Goal: Task Accomplishment & Management: Manage account settings

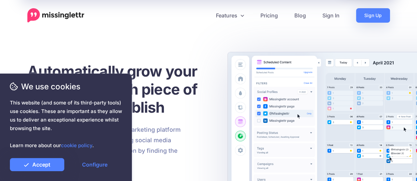
click at [331, 15] on link "Sign In" at bounding box center [331, 15] width 34 height 14
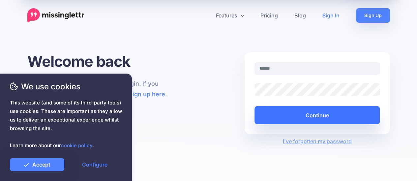
type input "**********"
click at [312, 116] on button "Continue" at bounding box center [316, 115] width 125 height 18
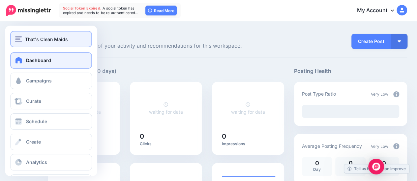
click at [50, 36] on span "That's Clean Maids" at bounding box center [46, 40] width 43 height 8
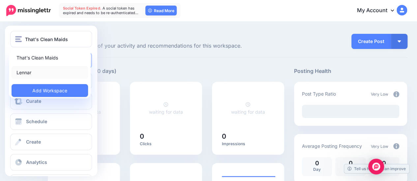
click at [35, 73] on link "Lennar" at bounding box center [50, 72] width 76 height 13
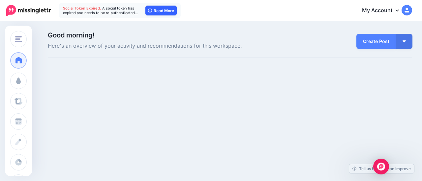
click at [162, 10] on link "Read More" at bounding box center [160, 11] width 31 height 10
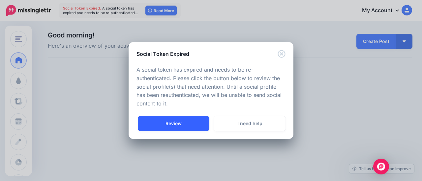
click at [180, 122] on link "Review" at bounding box center [173, 123] width 71 height 15
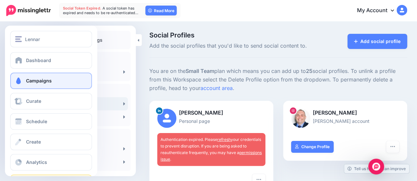
click at [51, 83] on link "Campaigns" at bounding box center [51, 81] width 82 height 16
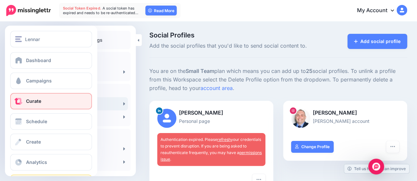
click at [41, 102] on link "Curate" at bounding box center [51, 101] width 82 height 16
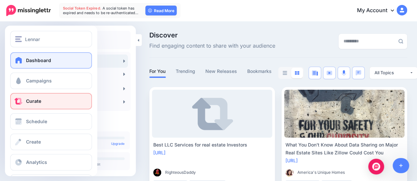
click at [37, 61] on span "Dashboard" at bounding box center [38, 61] width 25 height 6
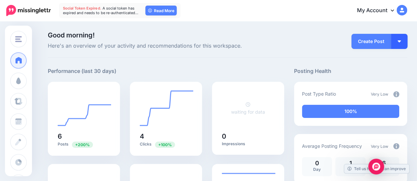
click at [400, 42] on img "button" at bounding box center [398, 42] width 3 height 2
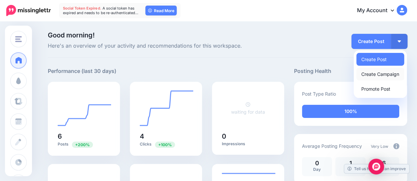
click at [392, 73] on link "Create Campaign" at bounding box center [380, 74] width 48 height 13
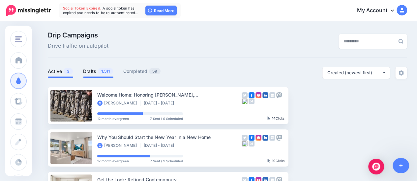
click at [98, 71] on span "1,511" at bounding box center [105, 71] width 15 height 6
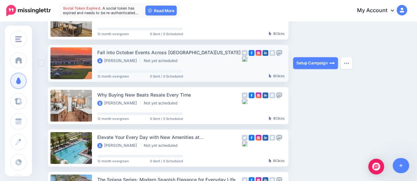
scroll to position [231, 0]
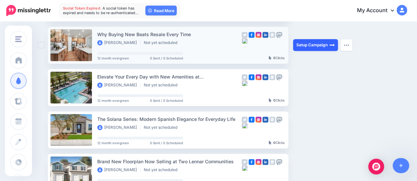
click at [315, 46] on link "Setup Campaign" at bounding box center [315, 45] width 45 height 12
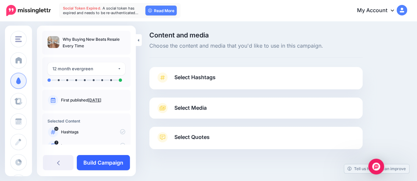
click at [102, 165] on link "Build Campaign" at bounding box center [103, 162] width 53 height 15
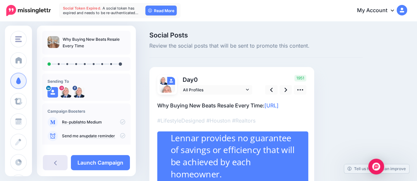
click at [59, 164] on link at bounding box center [55, 162] width 25 height 15
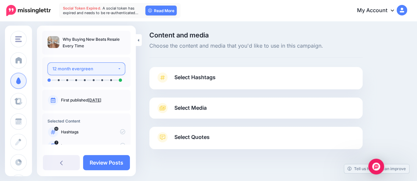
click at [97, 69] on div "12 month evergreen" at bounding box center [84, 69] width 65 height 8
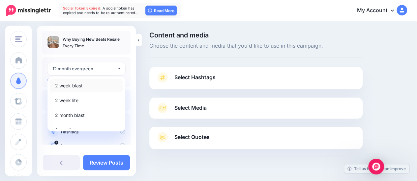
click at [92, 87] on link "2 week blast" at bounding box center [86, 85] width 72 height 13
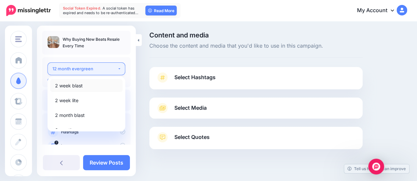
select select "******"
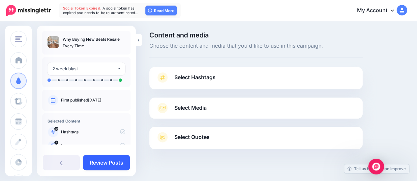
click at [105, 162] on link "Review Posts" at bounding box center [106, 162] width 47 height 15
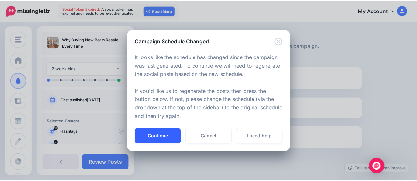
scroll to position [11, 0]
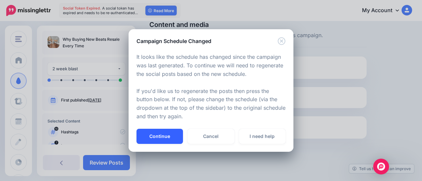
click at [170, 136] on button "Continue" at bounding box center [159, 136] width 46 height 15
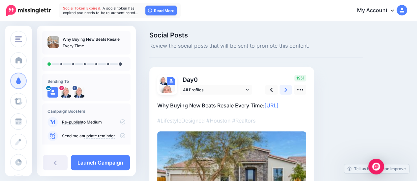
click at [285, 89] on icon at bounding box center [285, 90] width 3 height 4
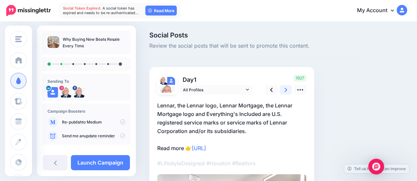
click at [285, 89] on icon at bounding box center [285, 90] width 3 height 4
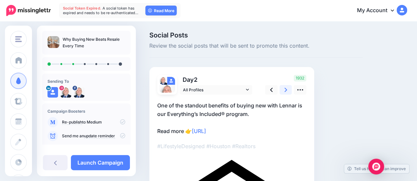
click at [285, 89] on icon at bounding box center [285, 90] width 3 height 4
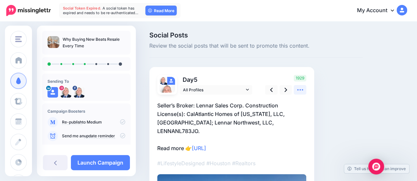
click at [303, 89] on icon at bounding box center [299, 90] width 7 height 7
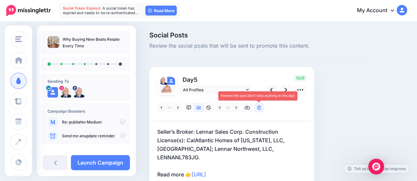
click at [261, 107] on link at bounding box center [259, 108] width 10 height 10
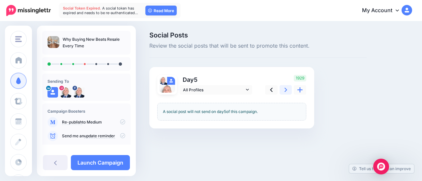
click at [285, 89] on icon at bounding box center [285, 90] width 3 height 4
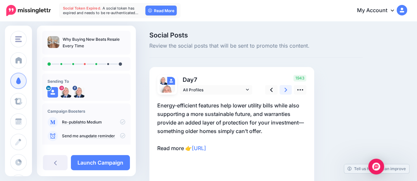
click at [285, 89] on icon at bounding box center [285, 90] width 3 height 4
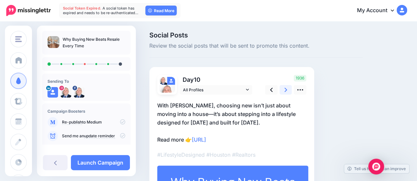
click at [285, 89] on icon at bounding box center [285, 90] width 3 height 4
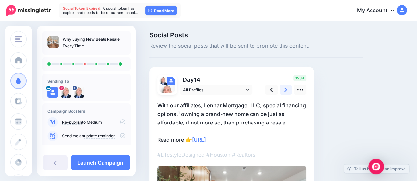
click at [285, 89] on icon at bounding box center [285, 90] width 3 height 4
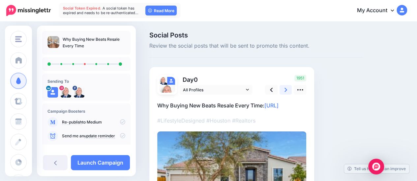
click at [285, 89] on icon at bounding box center [285, 90] width 3 height 4
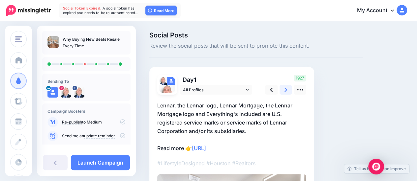
click at [285, 89] on icon at bounding box center [285, 90] width 3 height 4
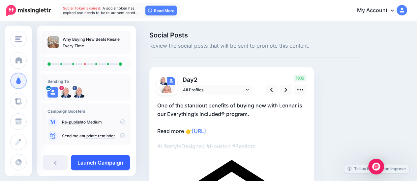
click at [106, 162] on link "Launch Campaign" at bounding box center [100, 162] width 59 height 15
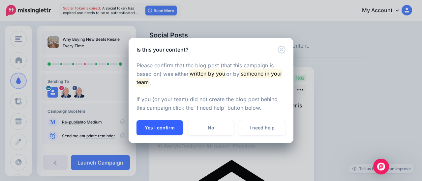
click at [168, 128] on button "Yes I confirm" at bounding box center [159, 128] width 46 height 15
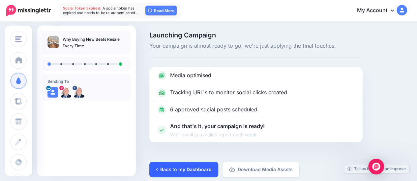
click at [200, 170] on link "Back to my Dashboard" at bounding box center [183, 169] width 69 height 15
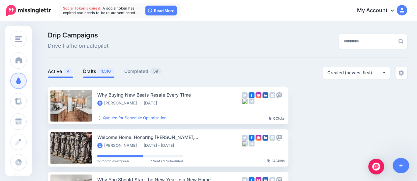
click at [99, 72] on span "1,510" at bounding box center [106, 71] width 16 height 6
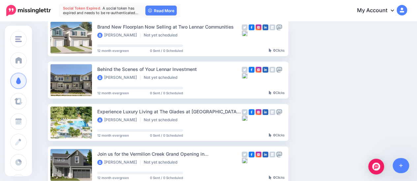
scroll to position [329, 0]
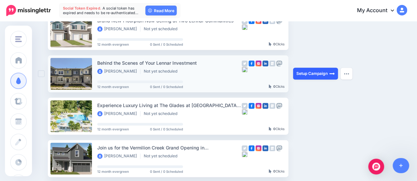
click at [319, 71] on link "Setup Campaign" at bounding box center [315, 74] width 45 height 12
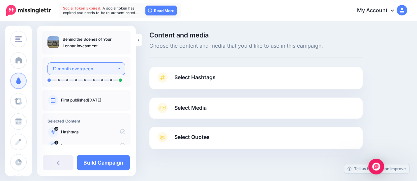
click at [91, 70] on div "12 month evergreen" at bounding box center [84, 69] width 65 height 8
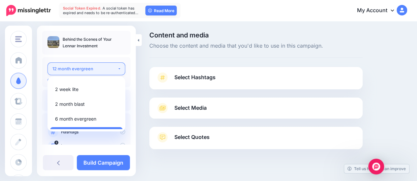
scroll to position [22, 0]
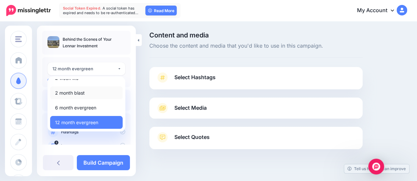
click at [85, 93] on link "2 month blast" at bounding box center [86, 93] width 72 height 13
select select "******"
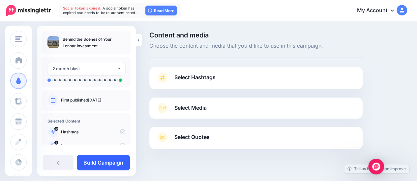
scroll to position [11, 0]
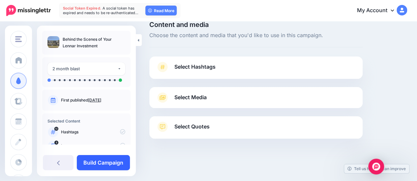
click at [111, 162] on link "Build Campaign" at bounding box center [103, 162] width 53 height 15
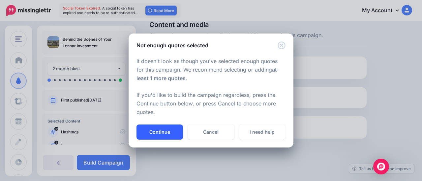
click at [169, 130] on button "Continue" at bounding box center [159, 132] width 46 height 15
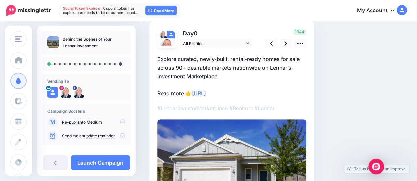
scroll to position [33, 0]
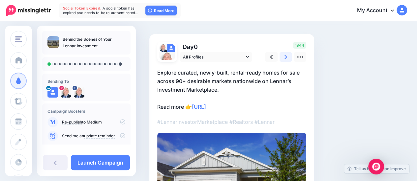
click at [283, 59] on link at bounding box center [285, 57] width 13 height 10
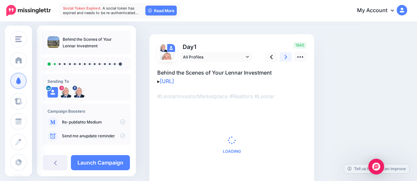
click at [283, 59] on link at bounding box center [285, 57] width 13 height 10
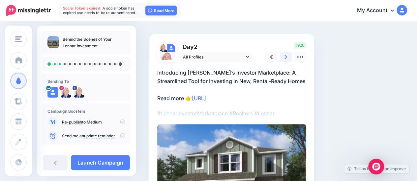
click at [283, 59] on link at bounding box center [285, 57] width 13 height 10
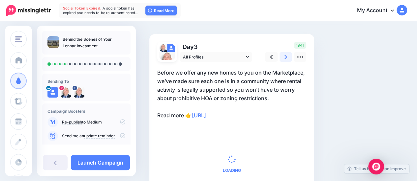
click at [283, 59] on link at bounding box center [285, 57] width 13 height 10
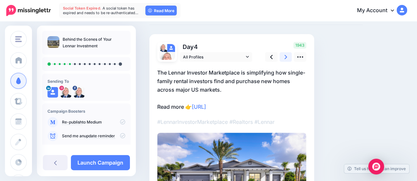
click at [283, 59] on link at bounding box center [285, 57] width 13 height 10
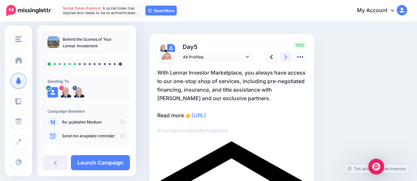
click at [283, 59] on link at bounding box center [285, 57] width 13 height 10
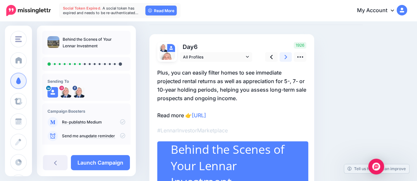
click at [283, 59] on link at bounding box center [285, 57] width 13 height 10
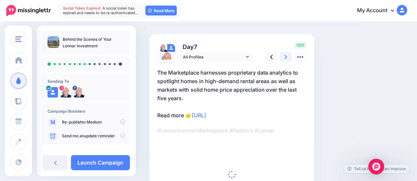
click at [283, 59] on link at bounding box center [285, 57] width 13 height 10
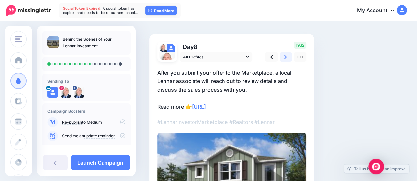
click at [283, 59] on link at bounding box center [285, 57] width 13 height 10
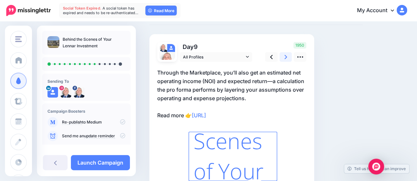
click at [283, 59] on link at bounding box center [285, 57] width 13 height 10
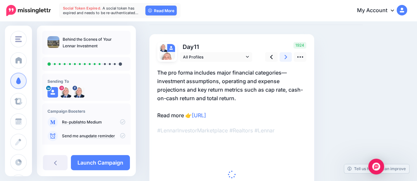
click at [283, 59] on link at bounding box center [285, 57] width 13 height 10
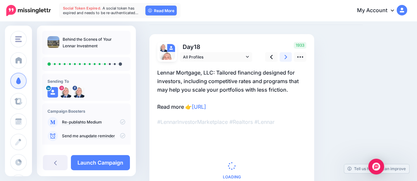
click at [283, 59] on link at bounding box center [285, 57] width 13 height 10
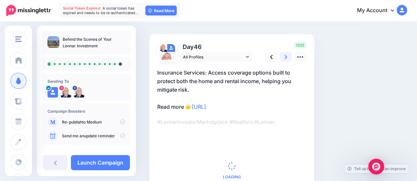
click at [283, 59] on link at bounding box center [285, 57] width 13 height 10
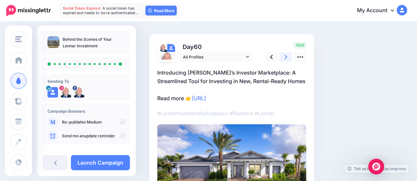
click at [283, 59] on link at bounding box center [285, 57] width 13 height 10
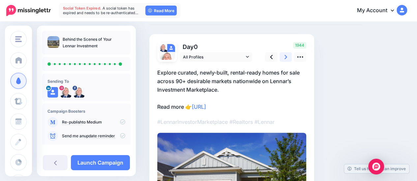
click at [283, 59] on link at bounding box center [285, 57] width 13 height 10
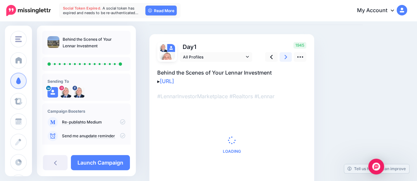
click at [283, 59] on link at bounding box center [285, 57] width 13 height 10
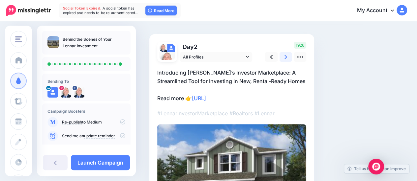
click at [283, 59] on link at bounding box center [285, 57] width 13 height 10
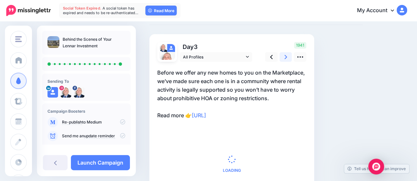
click at [283, 59] on link at bounding box center [285, 57] width 13 height 10
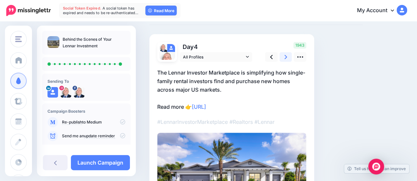
click at [283, 59] on link at bounding box center [285, 57] width 13 height 10
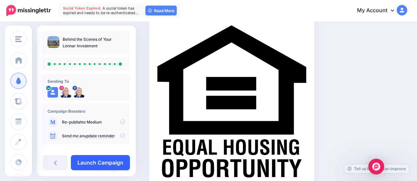
scroll to position [165, 0]
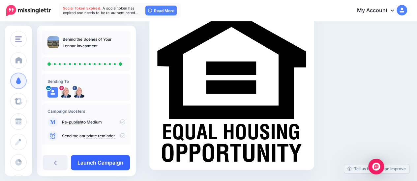
click at [98, 164] on link "Launch Campaign" at bounding box center [100, 162] width 59 height 15
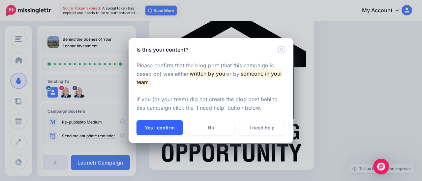
click at [165, 126] on button "Yes I confirm" at bounding box center [159, 128] width 46 height 15
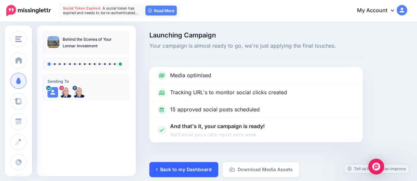
click at [192, 172] on link "Back to my Dashboard" at bounding box center [183, 169] width 69 height 15
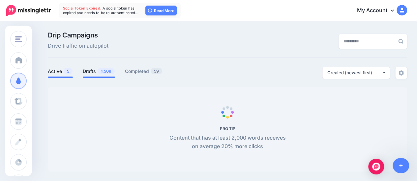
click at [95, 71] on link "Drafts 1,509" at bounding box center [99, 72] width 32 height 8
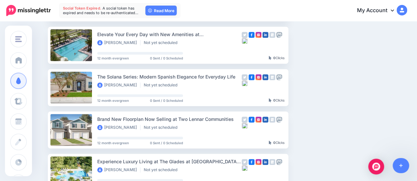
scroll to position [198, 0]
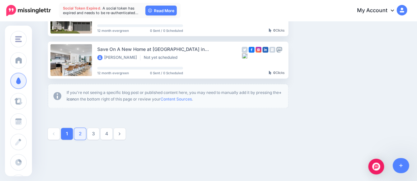
click at [81, 134] on link "2" at bounding box center [80, 134] width 12 height 12
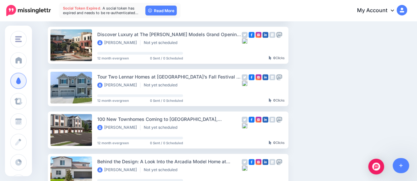
scroll to position [0, 0]
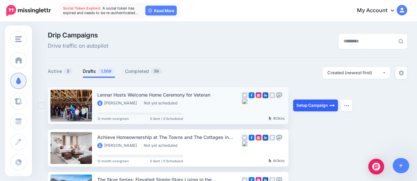
click at [323, 102] on link "Setup Campaign" at bounding box center [315, 106] width 45 height 12
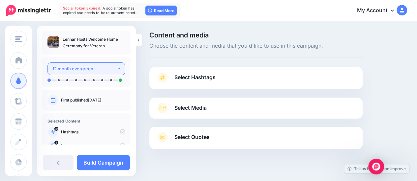
click at [97, 69] on div "12 month evergreen" at bounding box center [84, 69] width 65 height 8
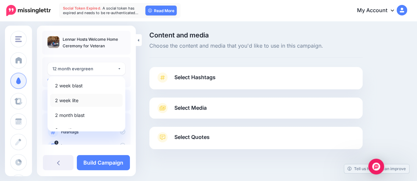
click at [91, 101] on link "2 week lite" at bounding box center [86, 100] width 72 height 13
select select "******"
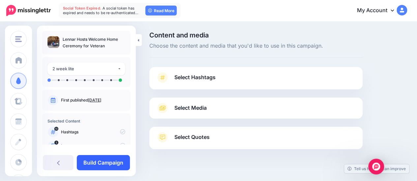
click at [108, 165] on link "Build Campaign" at bounding box center [103, 162] width 53 height 15
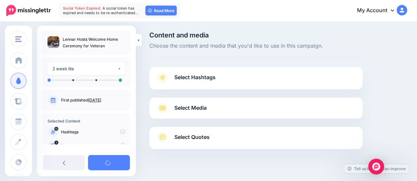
scroll to position [11, 0]
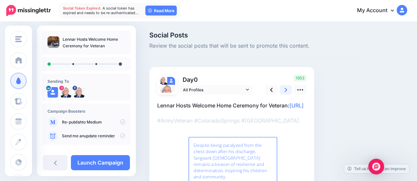
click at [287, 91] on icon at bounding box center [285, 90] width 3 height 7
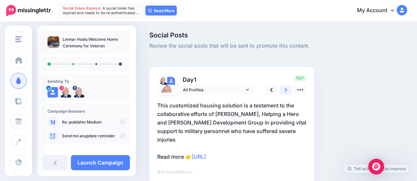
click at [287, 91] on icon at bounding box center [285, 90] width 3 height 7
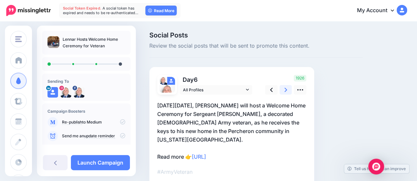
click at [287, 91] on icon at bounding box center [285, 90] width 3 height 7
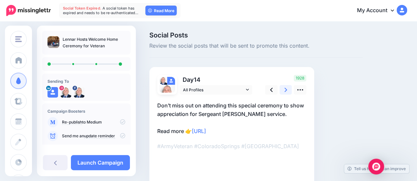
click at [287, 91] on icon at bounding box center [285, 90] width 3 height 7
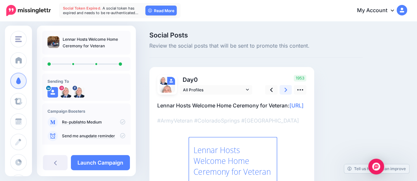
click at [287, 91] on icon at bounding box center [285, 90] width 3 height 7
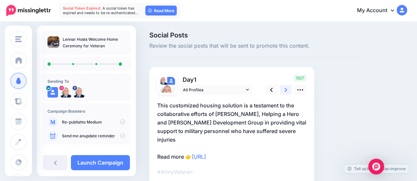
click at [287, 91] on icon at bounding box center [285, 90] width 3 height 7
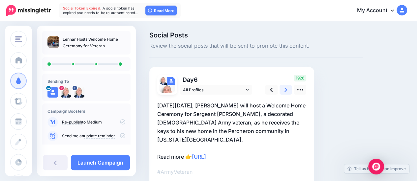
click at [287, 91] on icon at bounding box center [285, 90] width 3 height 7
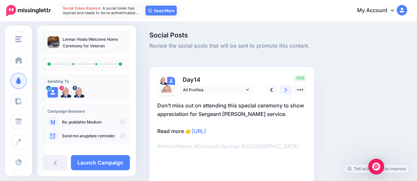
click at [287, 91] on icon at bounding box center [285, 90] width 3 height 7
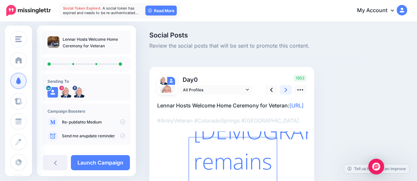
click at [287, 91] on icon at bounding box center [285, 90] width 3 height 7
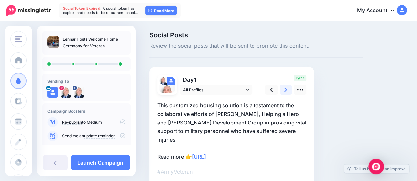
click at [287, 91] on icon at bounding box center [285, 90] width 3 height 7
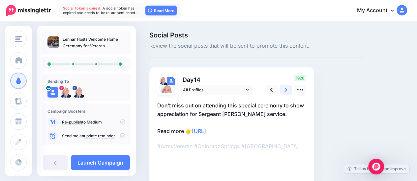
click at [287, 91] on icon at bounding box center [285, 90] width 3 height 7
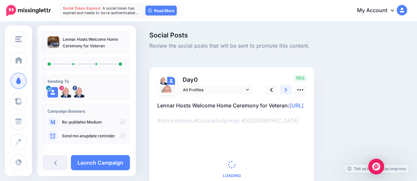
click at [287, 91] on icon at bounding box center [285, 90] width 3 height 7
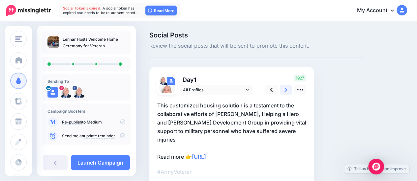
click at [287, 91] on icon at bounding box center [285, 90] width 3 height 7
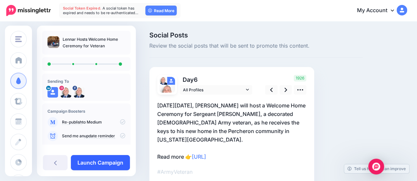
click at [111, 166] on link "Launch Campaign" at bounding box center [100, 162] width 59 height 15
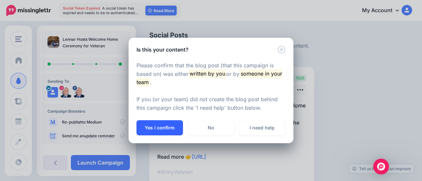
click at [165, 124] on button "Yes I confirm" at bounding box center [159, 128] width 46 height 15
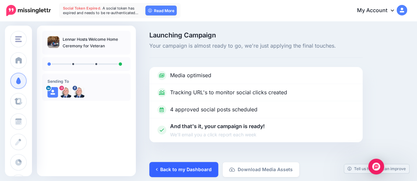
click at [178, 170] on link "Back to my Dashboard" at bounding box center [183, 169] width 69 height 15
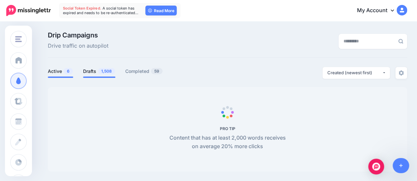
click at [92, 71] on link "Drafts 1,508" at bounding box center [99, 72] width 32 height 8
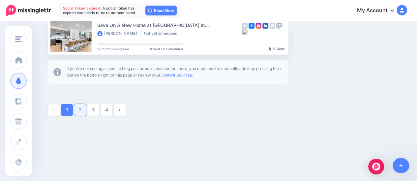
click at [80, 107] on link "2" at bounding box center [80, 110] width 12 height 12
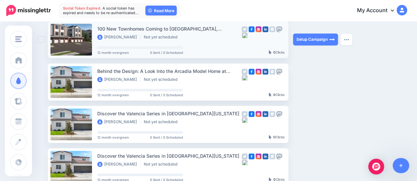
scroll to position [419, 0]
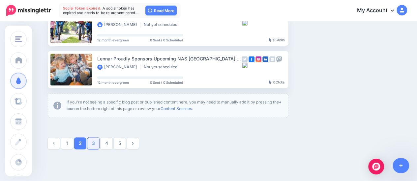
click at [97, 141] on link "3" at bounding box center [93, 144] width 12 height 12
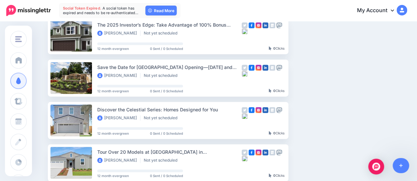
scroll to position [122, 0]
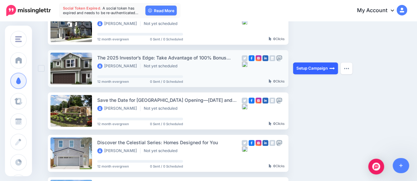
click at [314, 69] on link "Setup Campaign" at bounding box center [315, 69] width 45 height 12
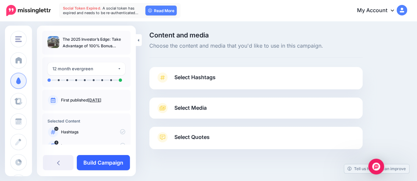
click at [112, 164] on link "Build Campaign" at bounding box center [103, 162] width 53 height 15
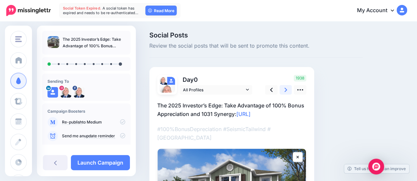
click at [283, 92] on link at bounding box center [285, 90] width 13 height 10
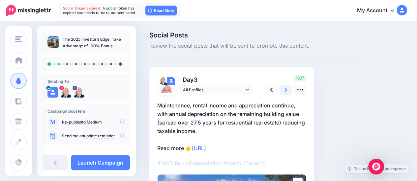
click at [283, 92] on link at bounding box center [285, 90] width 13 height 10
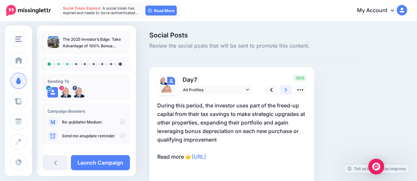
click at [283, 92] on link at bounding box center [285, 90] width 13 height 10
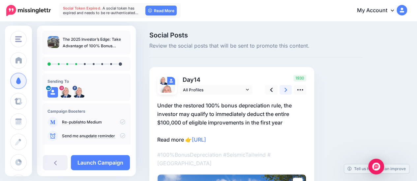
click at [283, 92] on link at bounding box center [285, 90] width 13 height 10
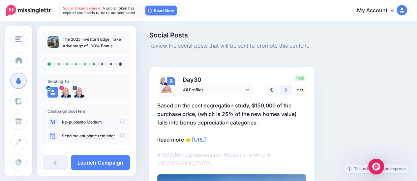
click at [283, 92] on link at bounding box center [285, 90] width 13 height 10
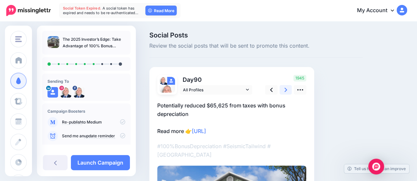
click at [283, 92] on link at bounding box center [285, 90] width 13 height 10
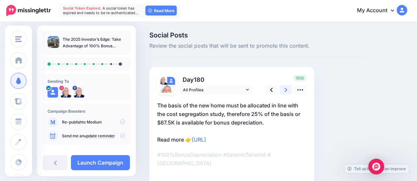
click at [283, 92] on link at bounding box center [285, 90] width 13 height 10
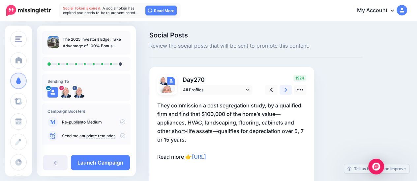
click at [283, 92] on link at bounding box center [285, 90] width 13 height 10
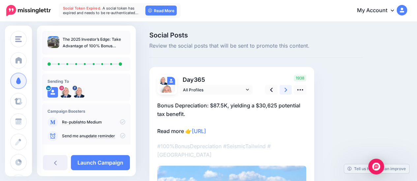
click at [283, 92] on link at bounding box center [285, 90] width 13 height 10
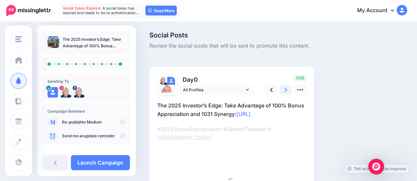
click at [283, 92] on link at bounding box center [285, 90] width 13 height 10
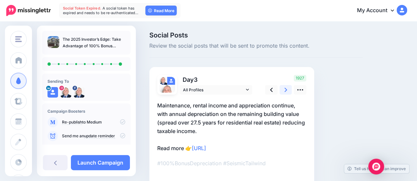
click at [283, 92] on link at bounding box center [285, 90] width 13 height 10
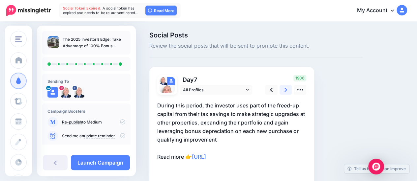
click at [283, 92] on link at bounding box center [285, 90] width 13 height 10
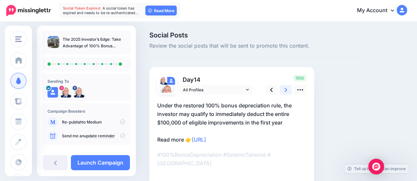
click at [283, 92] on link at bounding box center [285, 90] width 13 height 10
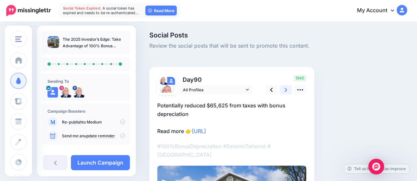
click at [284, 90] on link at bounding box center [285, 90] width 13 height 10
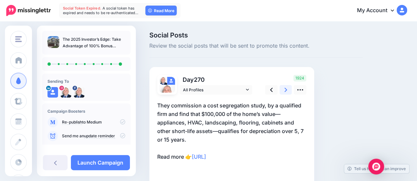
click at [284, 90] on link at bounding box center [285, 90] width 13 height 10
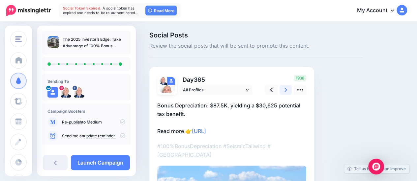
click at [284, 90] on link at bounding box center [285, 90] width 13 height 10
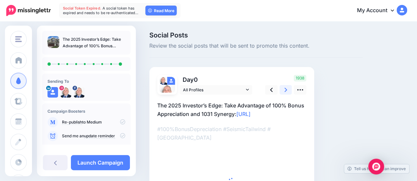
click at [284, 90] on link at bounding box center [285, 90] width 13 height 10
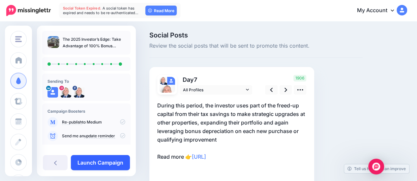
click at [113, 159] on link "Launch Campaign" at bounding box center [100, 162] width 59 height 15
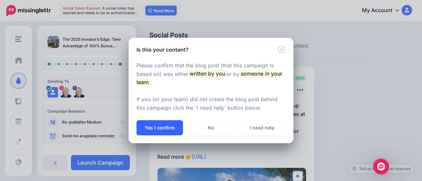
click at [169, 128] on button "Yes I confirm" at bounding box center [159, 128] width 46 height 15
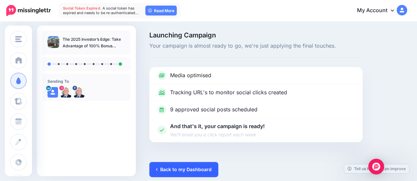
click at [192, 169] on link "Back to my Dashboard" at bounding box center [183, 169] width 69 height 15
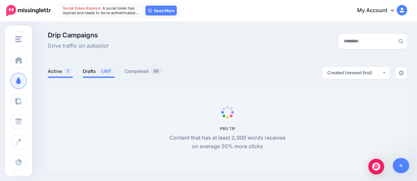
click at [99, 70] on span "1,507" at bounding box center [105, 71] width 17 height 6
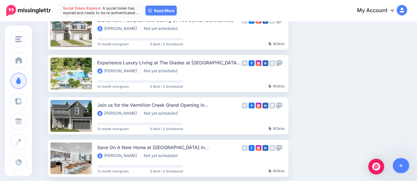
scroll to position [452, 0]
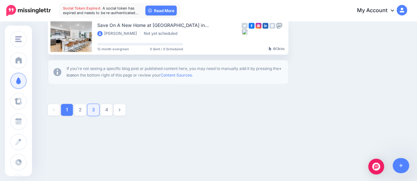
click at [97, 108] on link "3" at bounding box center [93, 110] width 12 height 12
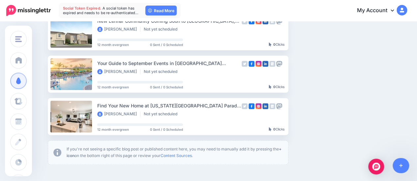
scroll to position [386, 0]
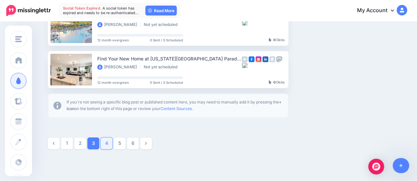
click at [108, 143] on link "4" at bounding box center [106, 144] width 12 height 12
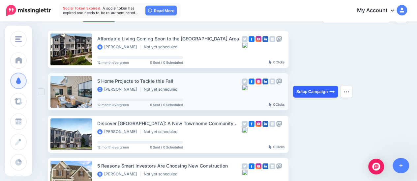
click at [319, 88] on link "Setup Campaign" at bounding box center [315, 92] width 45 height 12
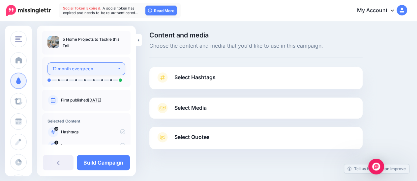
click at [87, 68] on div "12 month evergreen" at bounding box center [84, 69] width 65 height 8
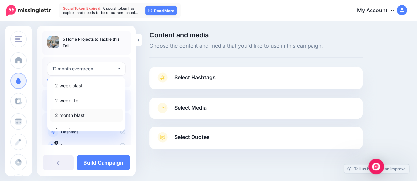
click at [94, 118] on link "2 month blast" at bounding box center [86, 115] width 72 height 13
select select "******"
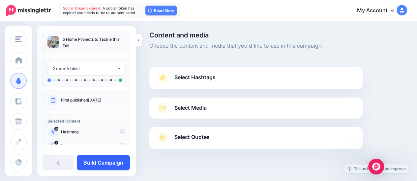
click at [116, 165] on link "Build Campaign" at bounding box center [103, 162] width 53 height 15
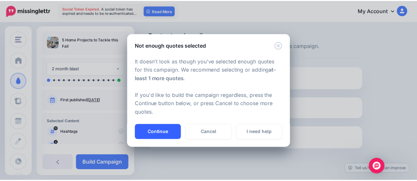
scroll to position [11, 0]
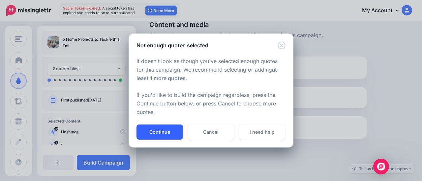
click at [164, 135] on button "Continue" at bounding box center [159, 132] width 46 height 15
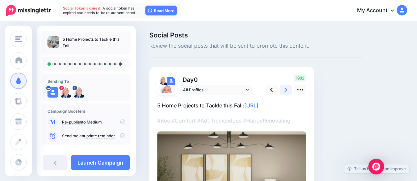
click at [284, 90] on link at bounding box center [285, 90] width 13 height 10
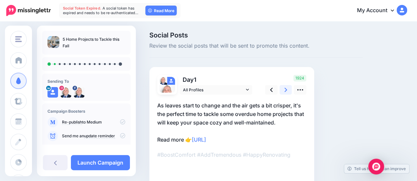
click at [284, 90] on link at bounding box center [285, 90] width 13 height 10
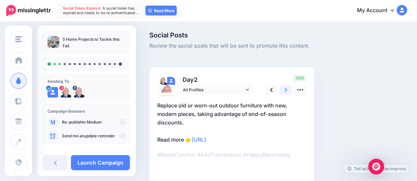
click at [284, 90] on link at bounding box center [285, 90] width 13 height 10
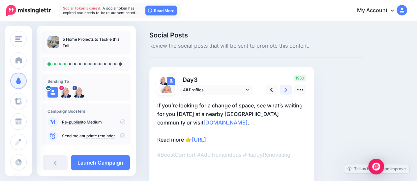
click at [284, 90] on link at bounding box center [285, 90] width 13 height 10
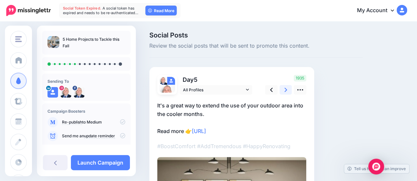
click at [284, 90] on link at bounding box center [285, 90] width 13 height 10
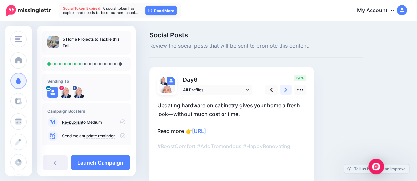
click at [284, 90] on link at bounding box center [285, 90] width 13 height 10
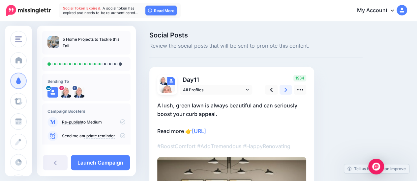
click at [284, 90] on link at bounding box center [285, 90] width 13 height 10
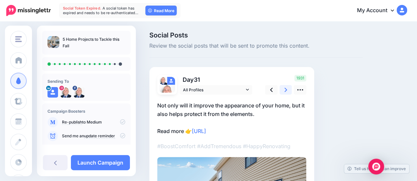
click at [284, 90] on link at bounding box center [285, 90] width 13 height 10
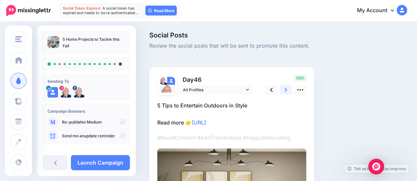
click at [284, 90] on link at bounding box center [285, 90] width 13 height 10
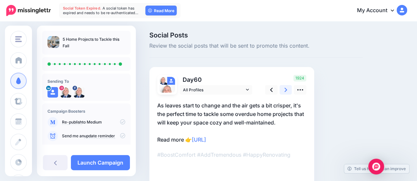
click at [284, 90] on link at bounding box center [285, 90] width 13 height 10
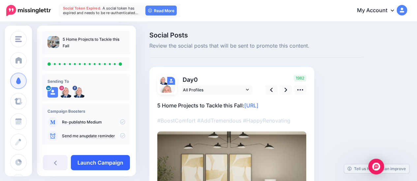
click at [115, 161] on link "Launch Campaign" at bounding box center [100, 162] width 59 height 15
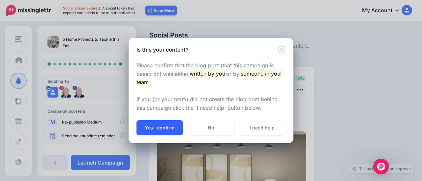
click at [162, 133] on button "Yes I confirm" at bounding box center [159, 128] width 46 height 15
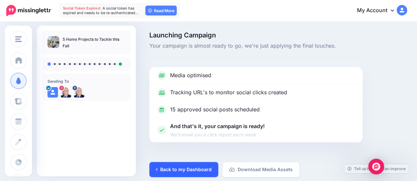
click at [195, 169] on link "Back to my Dashboard" at bounding box center [183, 169] width 69 height 15
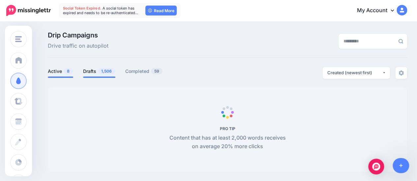
click at [99, 71] on span "1,506" at bounding box center [106, 71] width 17 height 6
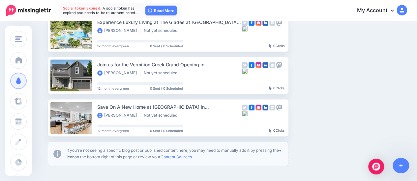
scroll to position [452, 0]
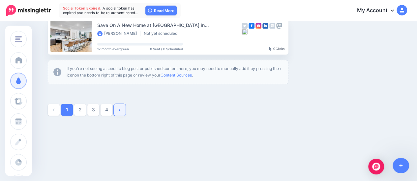
click at [121, 111] on link at bounding box center [120, 110] width 12 height 12
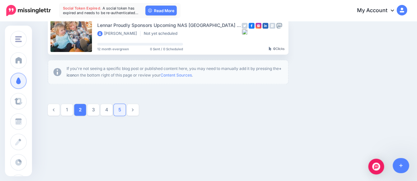
click at [121, 110] on link "5" at bounding box center [120, 110] width 12 height 12
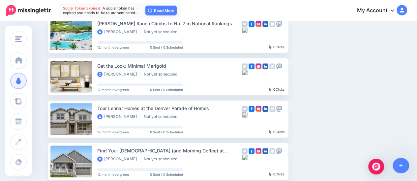
scroll to position [155, 0]
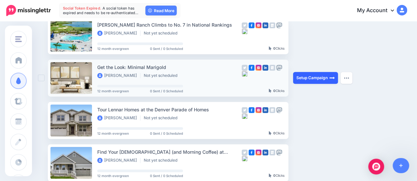
click at [319, 76] on link "Setup Campaign" at bounding box center [315, 78] width 45 height 12
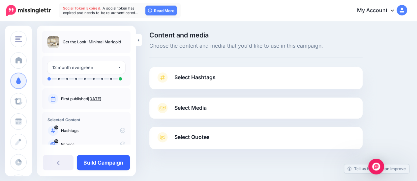
click at [118, 160] on link "Build Campaign" at bounding box center [103, 162] width 53 height 15
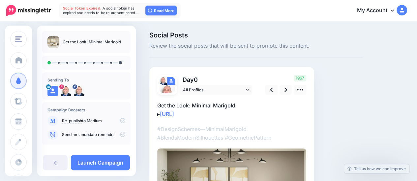
click at [118, 160] on link "Launch Campaign" at bounding box center [100, 162] width 59 height 15
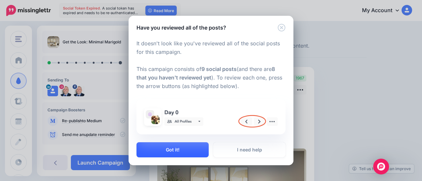
click at [189, 149] on button "Got it!" at bounding box center [172, 150] width 72 height 15
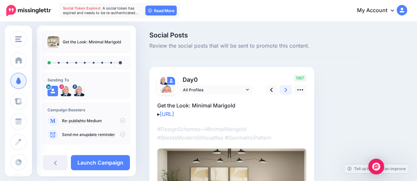
click at [284, 89] on icon at bounding box center [285, 90] width 3 height 7
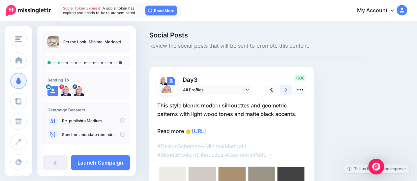
click at [284, 89] on icon at bounding box center [285, 90] width 3 height 7
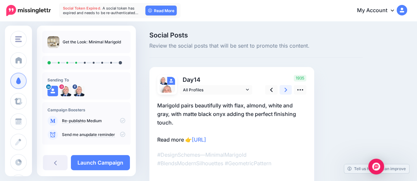
click at [284, 89] on icon at bounding box center [285, 90] width 3 height 7
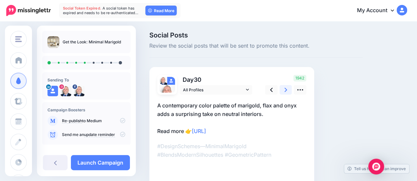
click at [284, 89] on icon at bounding box center [285, 90] width 3 height 7
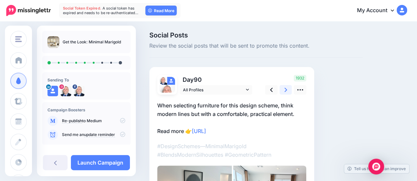
click at [284, 89] on icon at bounding box center [285, 90] width 3 height 7
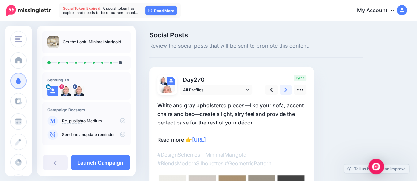
click at [284, 89] on icon at bounding box center [285, 90] width 3 height 7
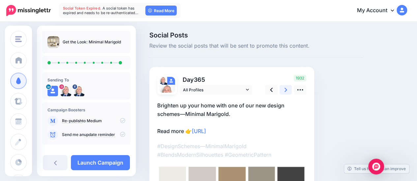
click at [284, 89] on icon at bounding box center [285, 90] width 3 height 7
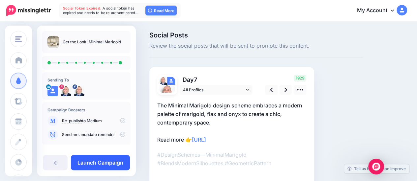
click at [119, 162] on link "Launch Campaign" at bounding box center [100, 162] width 59 height 15
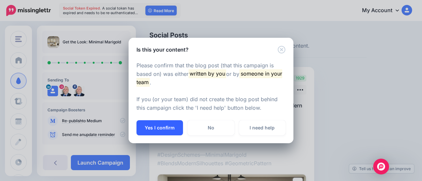
click at [164, 124] on button "Yes I confirm" at bounding box center [159, 128] width 46 height 15
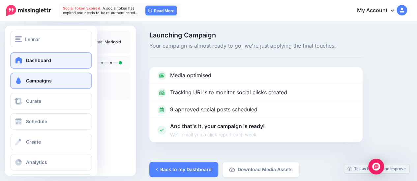
click at [49, 57] on link "Dashboard" at bounding box center [51, 60] width 82 height 16
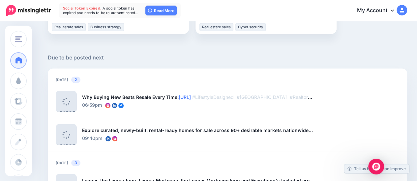
scroll to position [461, 0]
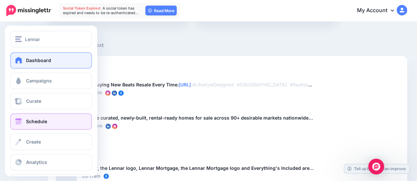
click at [38, 121] on span "Schedule" at bounding box center [36, 122] width 21 height 6
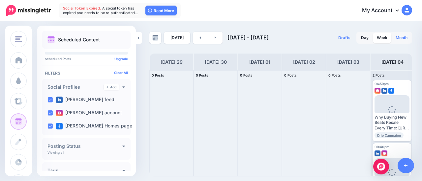
click at [396, 36] on link "Month" at bounding box center [401, 38] width 20 height 11
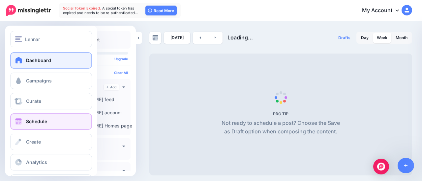
click at [19, 59] on span at bounding box center [18, 60] width 9 height 7
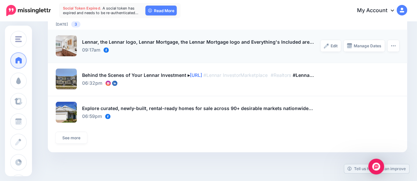
scroll to position [624, 0]
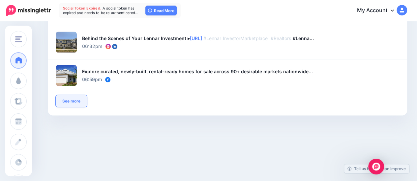
click at [75, 100] on link "See more" at bounding box center [71, 101] width 31 height 12
